Goal: Information Seeking & Learning: Learn about a topic

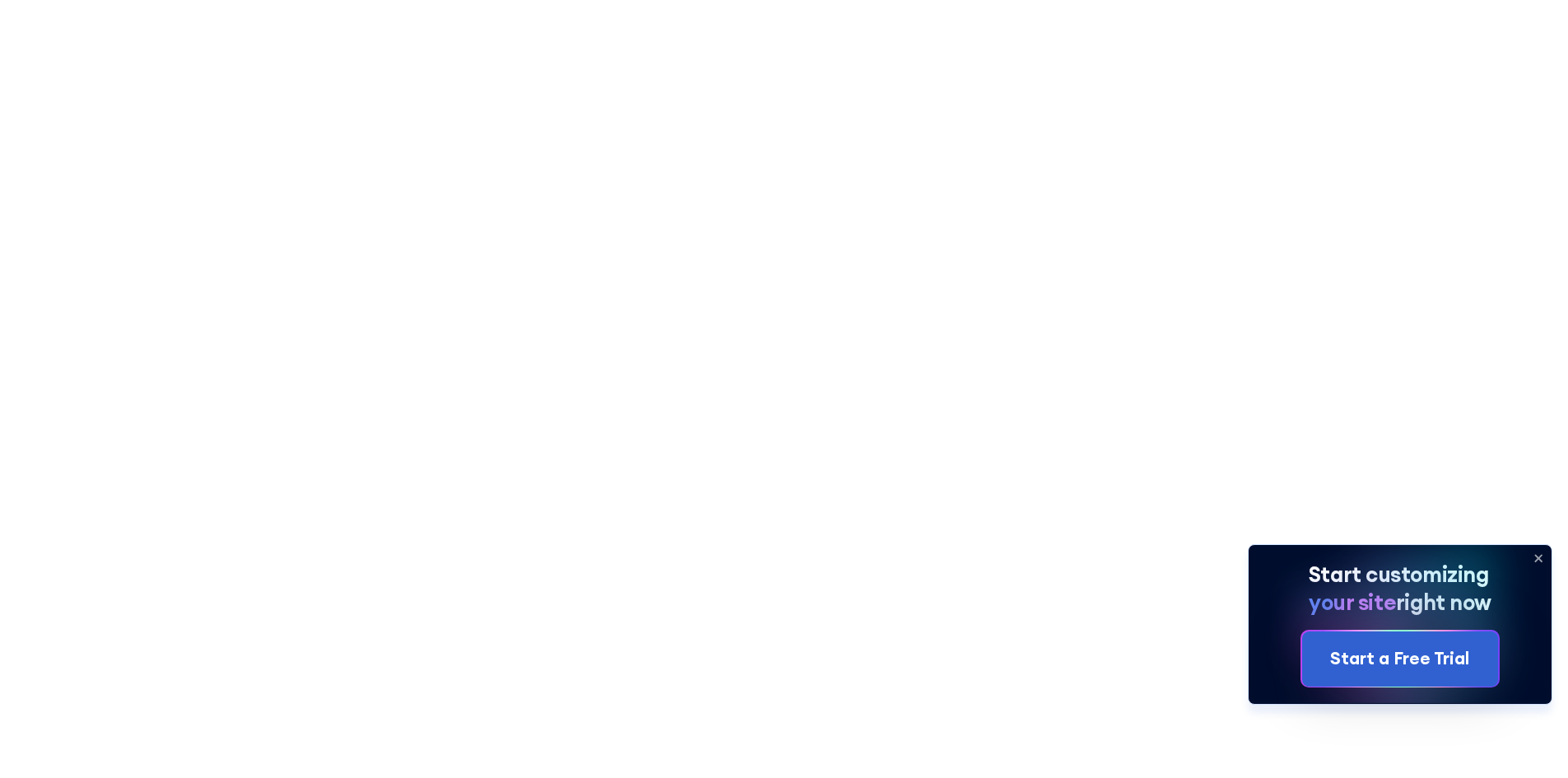
scroll to position [412, 0]
click at [1536, 557] on icon at bounding box center [1538, 558] width 26 height 27
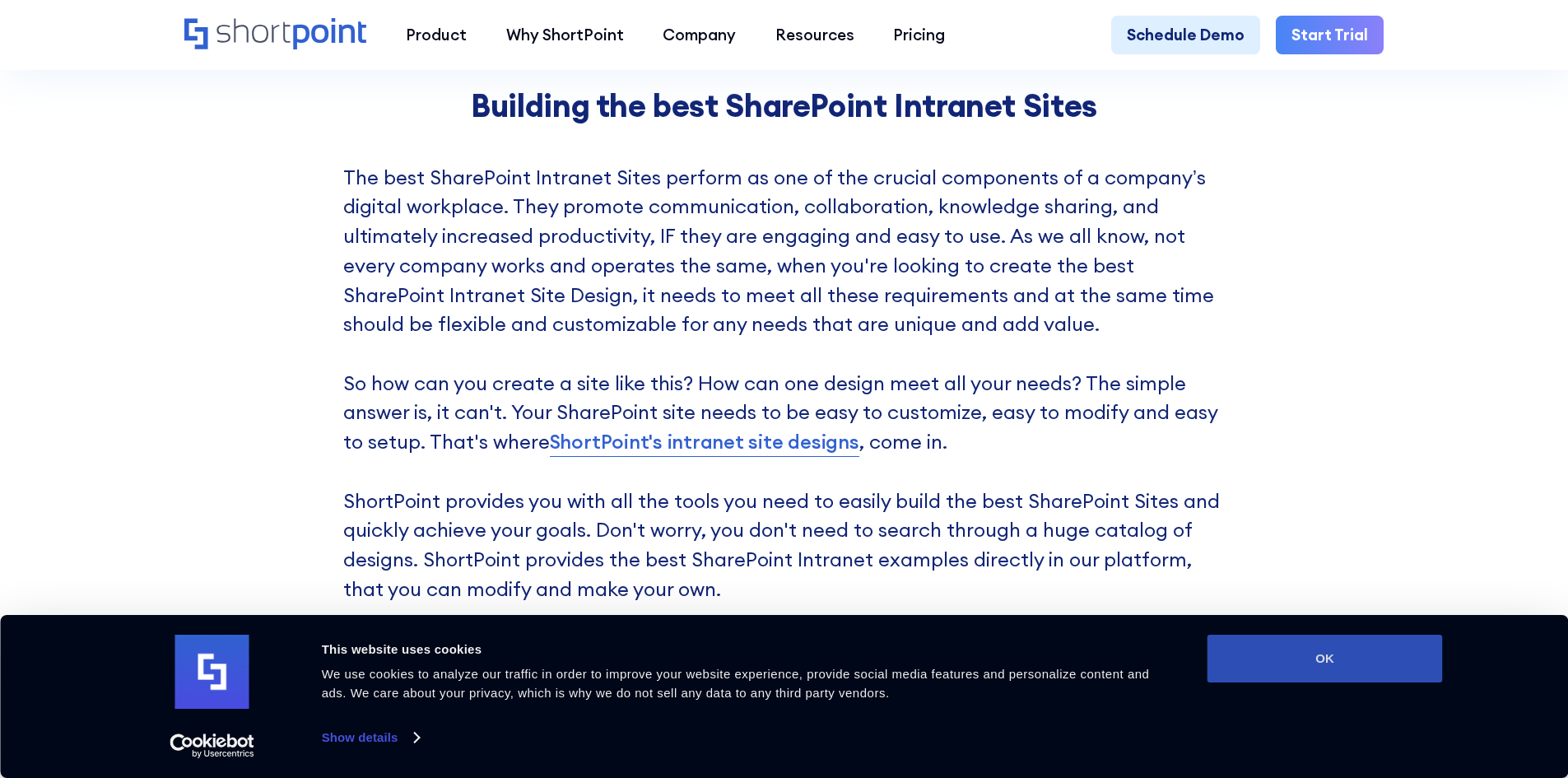
click at [1370, 664] on button "OK" at bounding box center [1324, 659] width 235 height 48
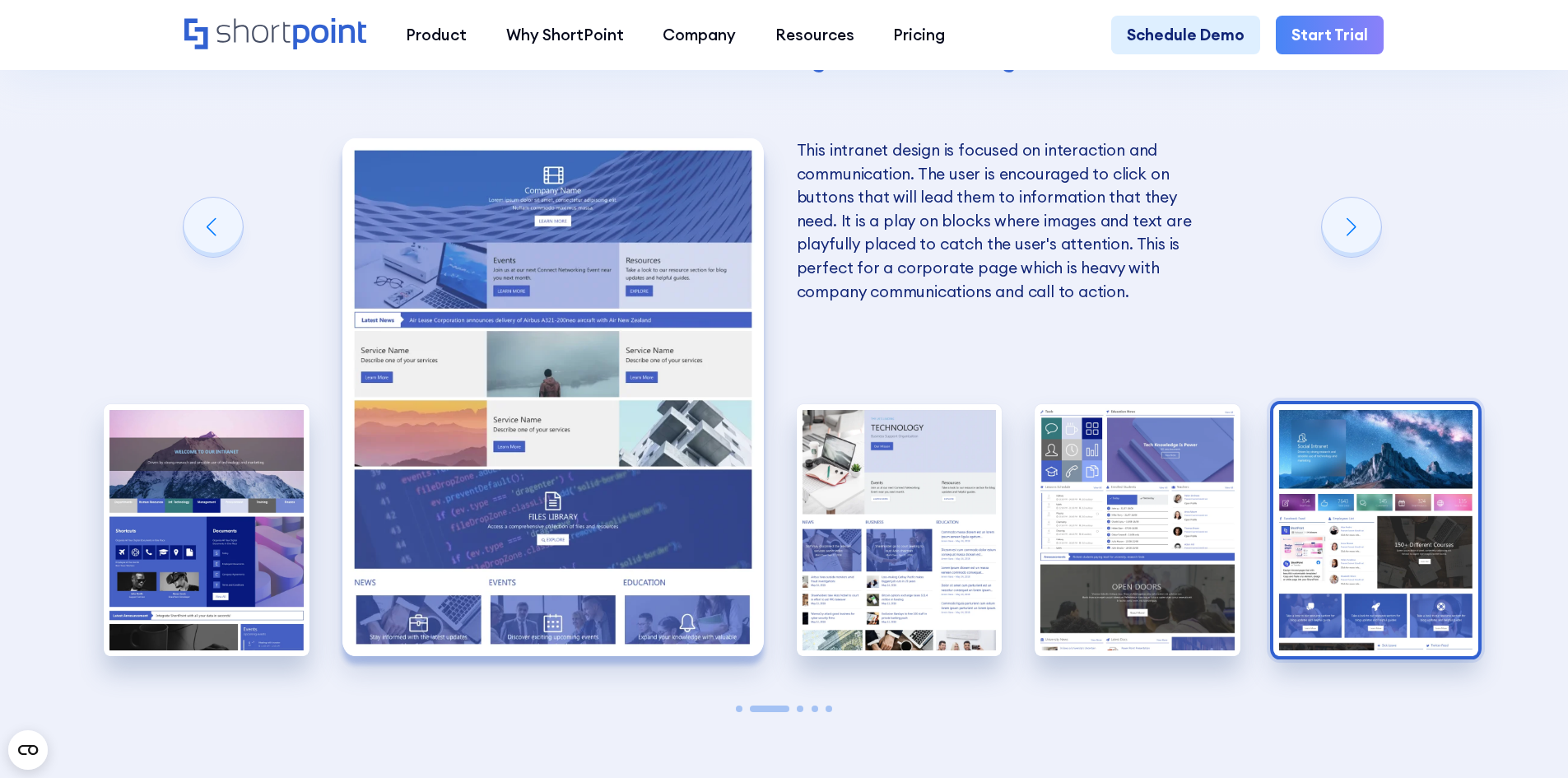
scroll to position [4035, 0]
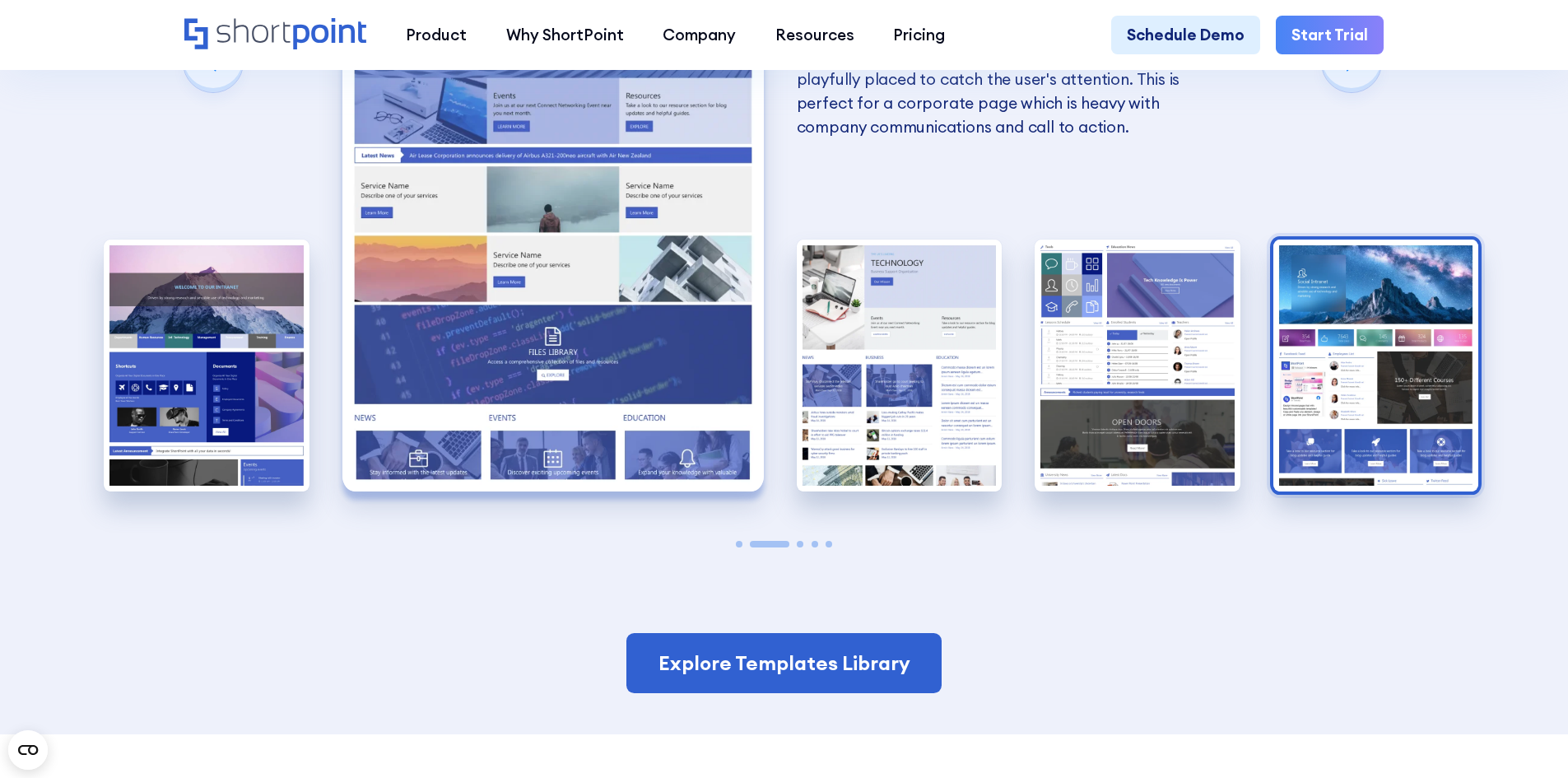
click at [1380, 398] on img "5 / 5" at bounding box center [1376, 366] width 206 height 253
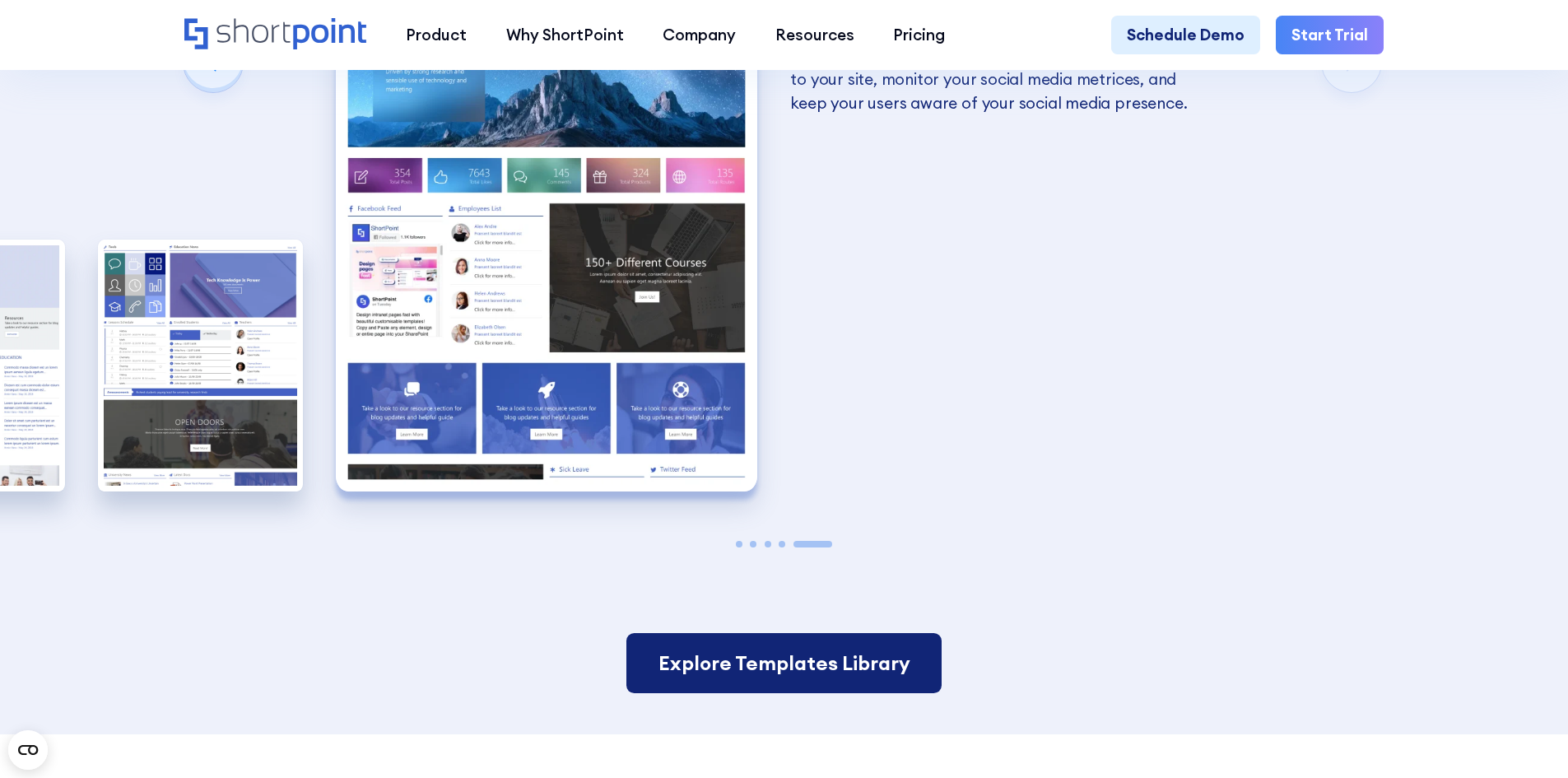
click at [823, 642] on link "Explore Templates Library" at bounding box center [784, 663] width 314 height 61
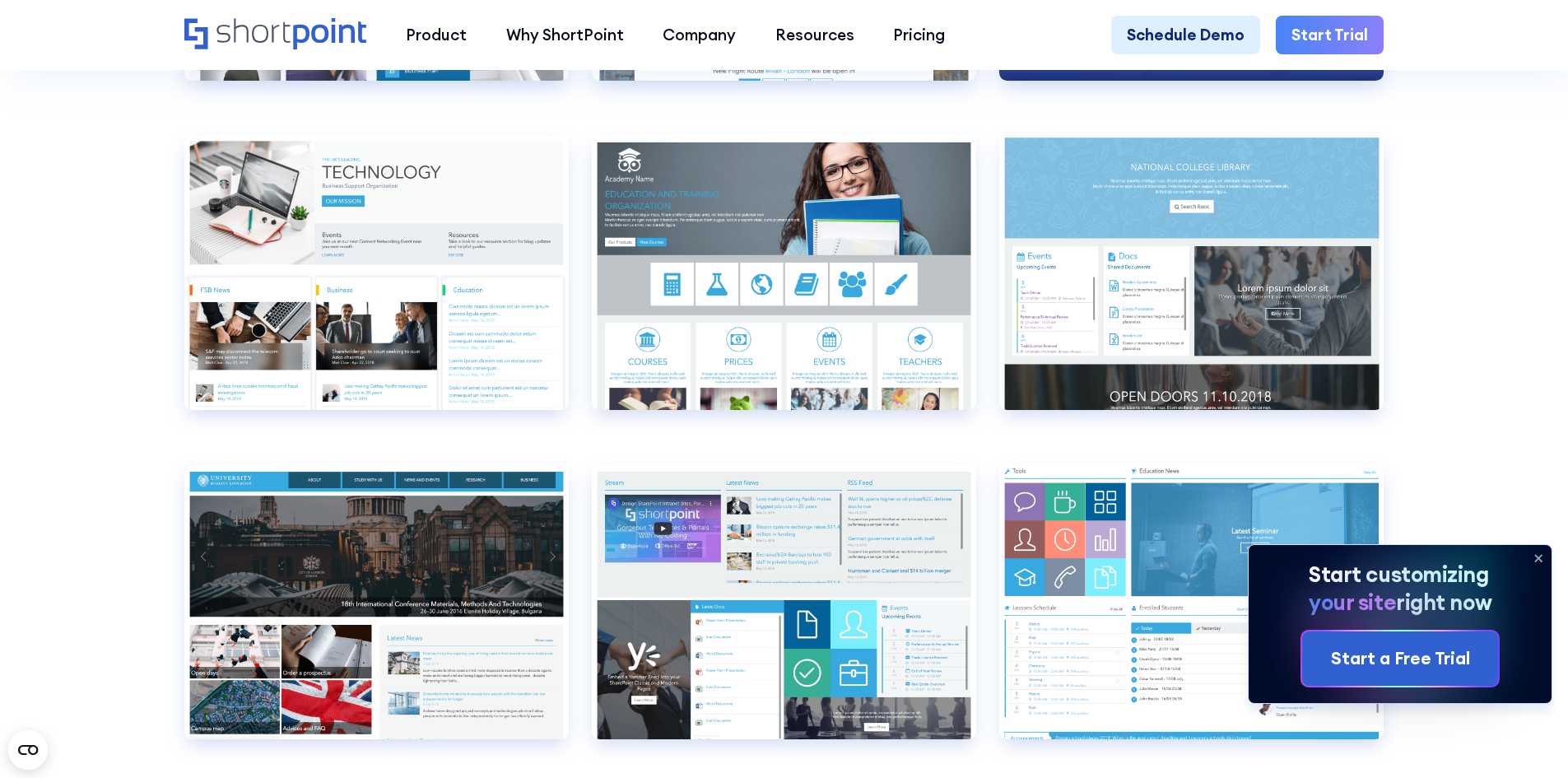
scroll to position [7659, 0]
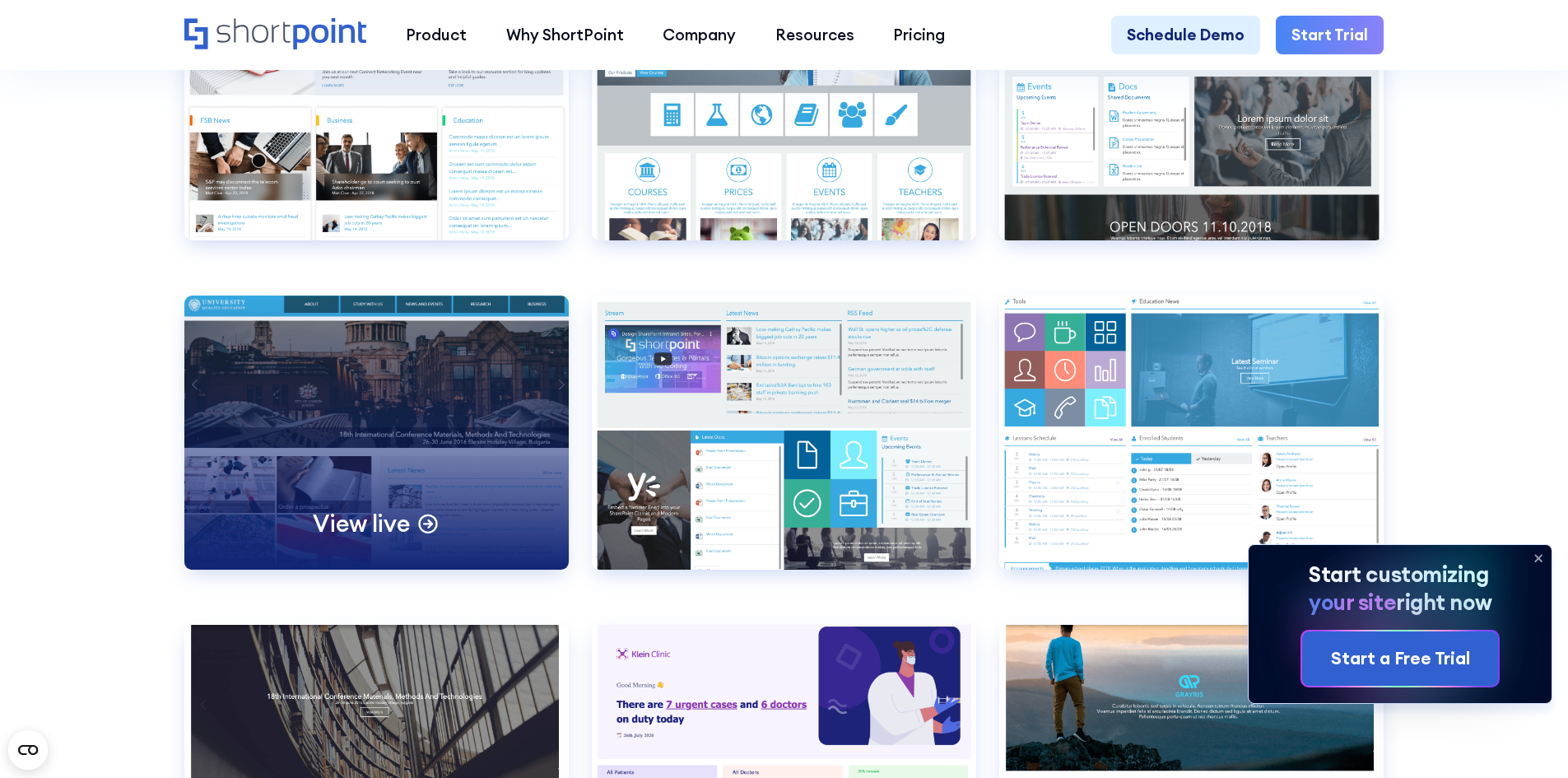
click at [404, 539] on p "View live" at bounding box center [361, 523] width 97 height 31
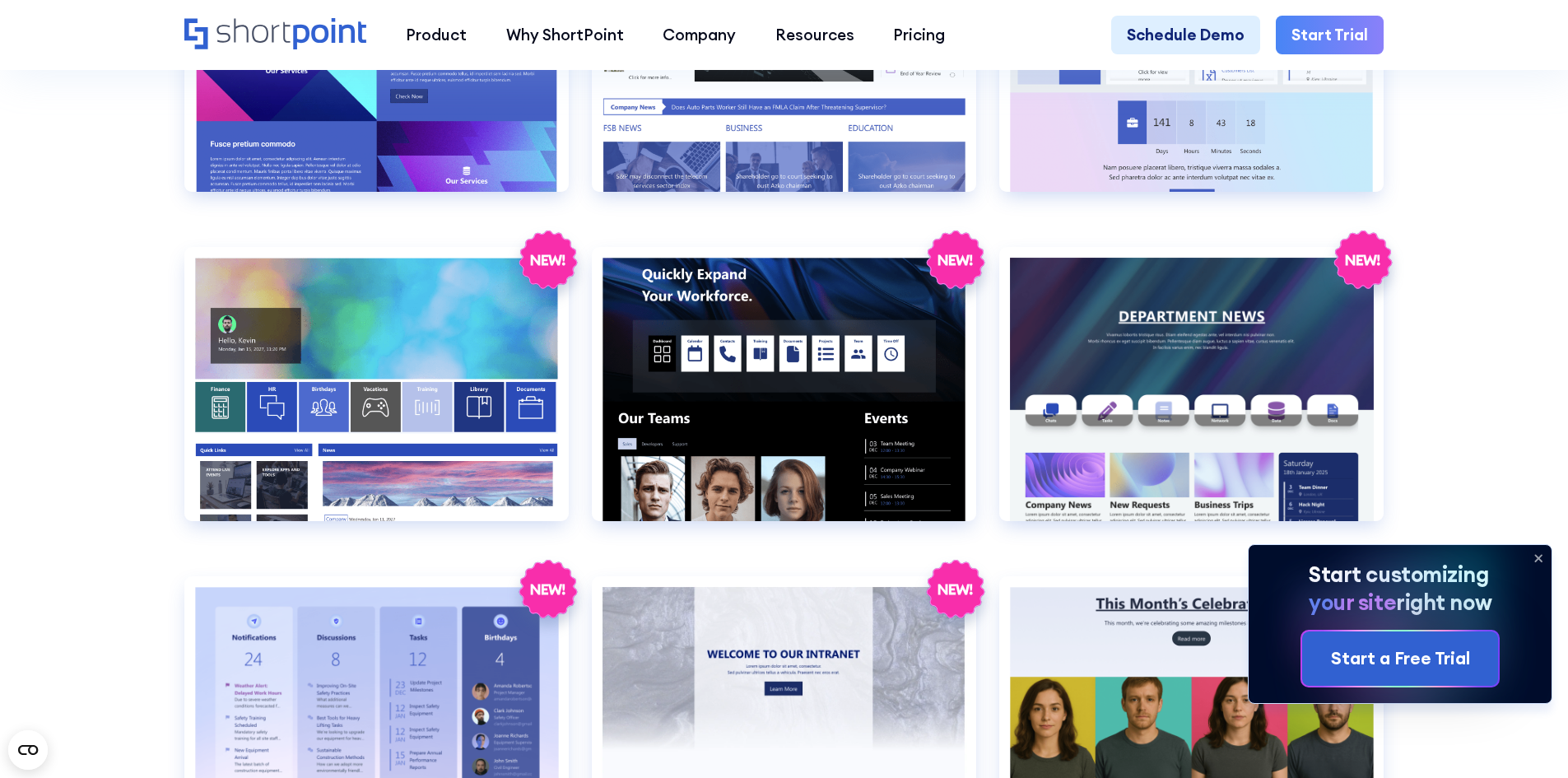
scroll to position [2965, 0]
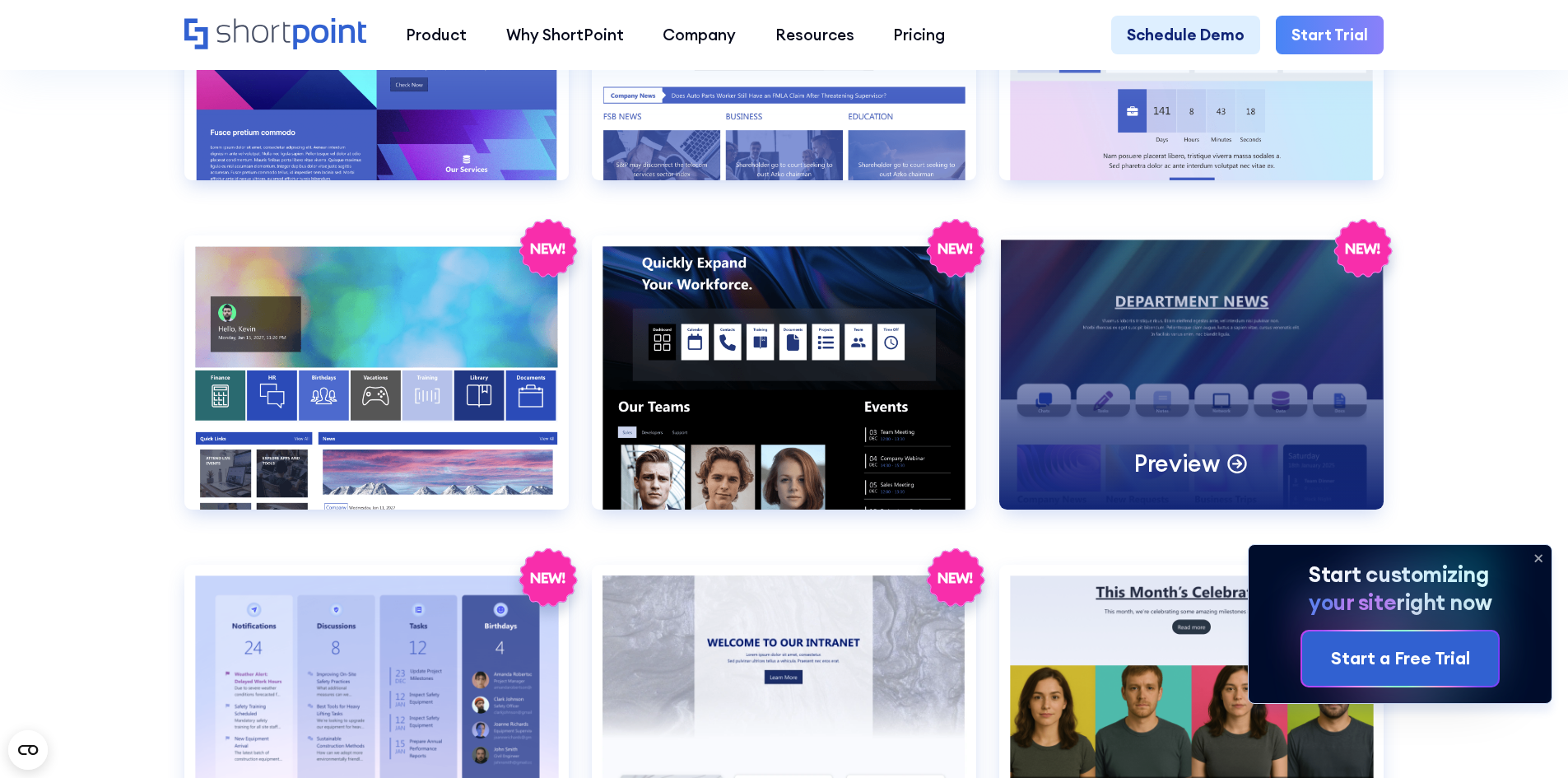
click at [1175, 369] on div "Preview" at bounding box center [1191, 372] width 385 height 274
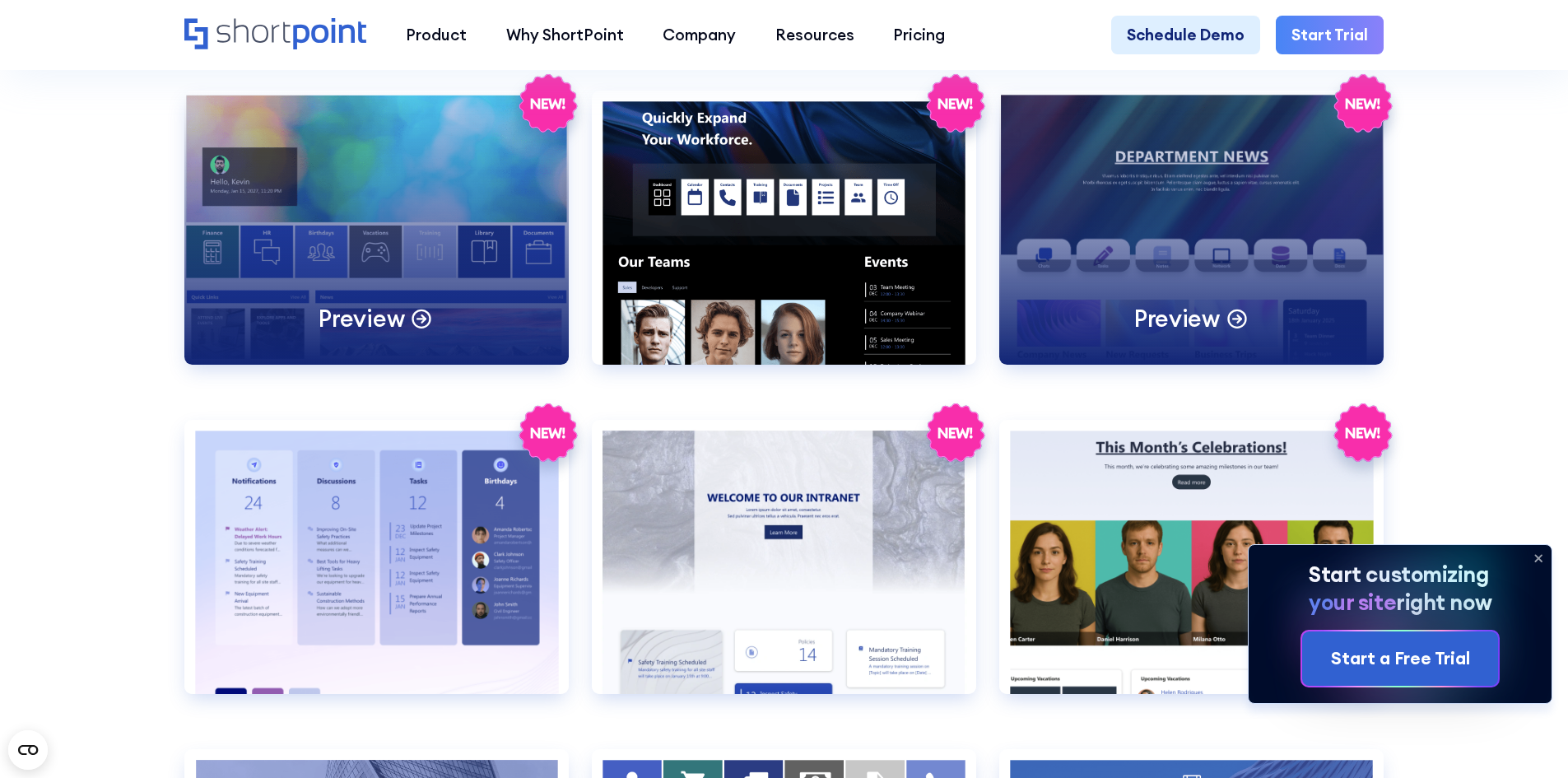
scroll to position [3129, 0]
